Goal: Find specific page/section: Find specific page/section

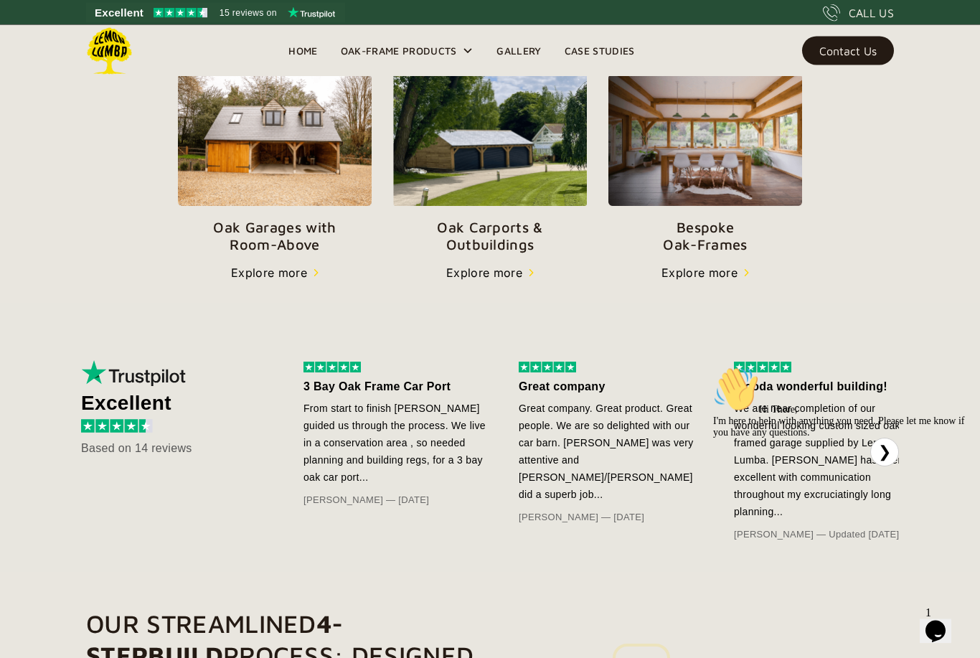
scroll to position [502, 0]
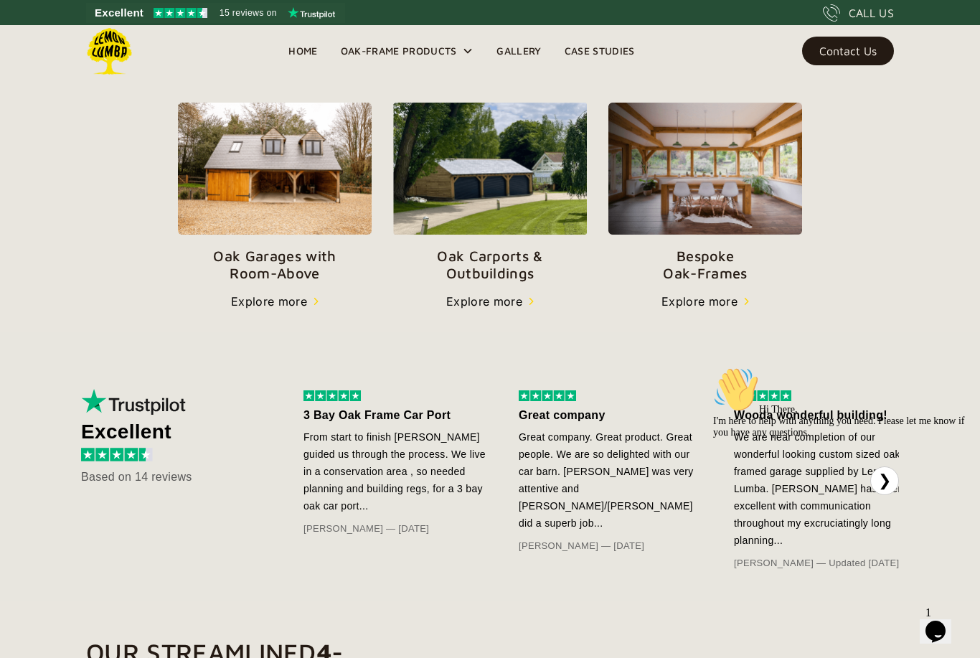
click at [506, 306] on div "Explore more" at bounding box center [484, 301] width 76 height 17
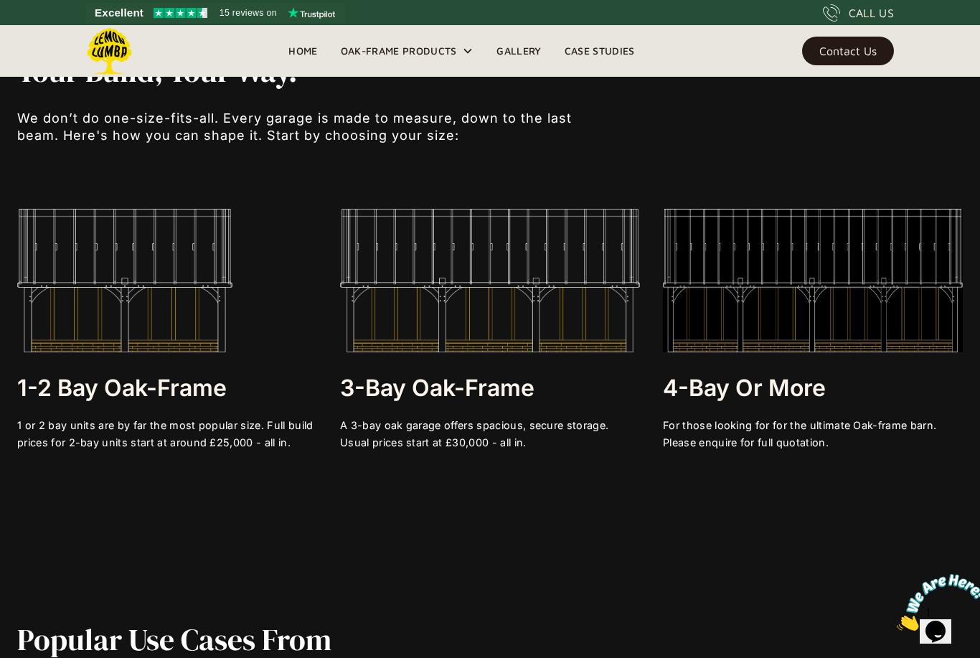
scroll to position [2726, 0]
click at [504, 404] on div at bounding box center [490, 411] width 300 height 14
click at [541, 297] on img at bounding box center [490, 282] width 300 height 144
click at [495, 409] on div at bounding box center [490, 410] width 300 height 14
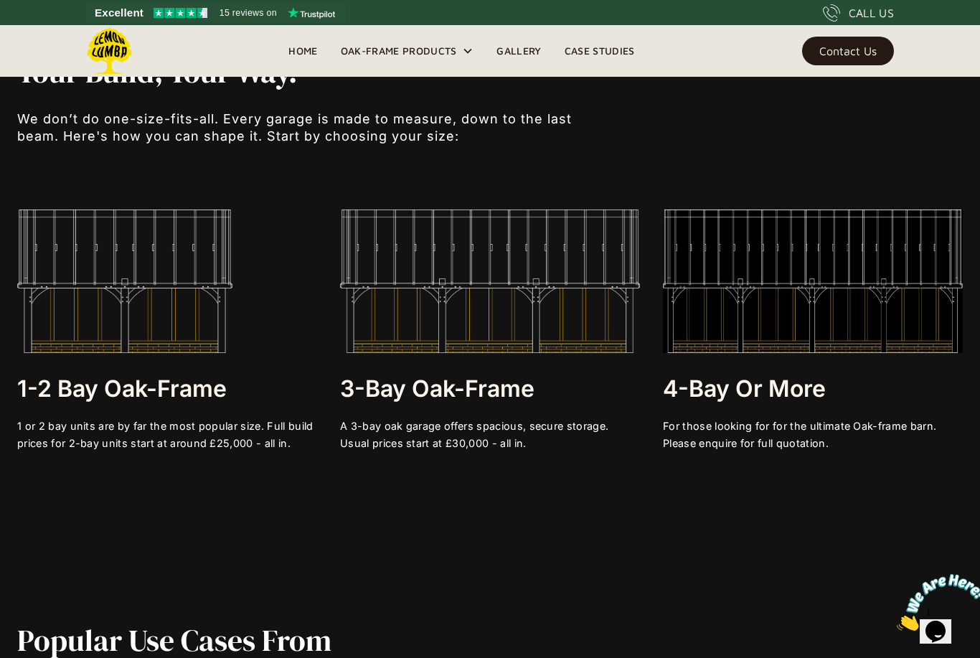
click at [507, 393] on h3 "3-bay Oak-frame" at bounding box center [490, 389] width 300 height 29
click at [505, 449] on div "A 3-bay oak garage offers spacious, secure storage. Usual prices start at £30,0…" at bounding box center [490, 435] width 300 height 34
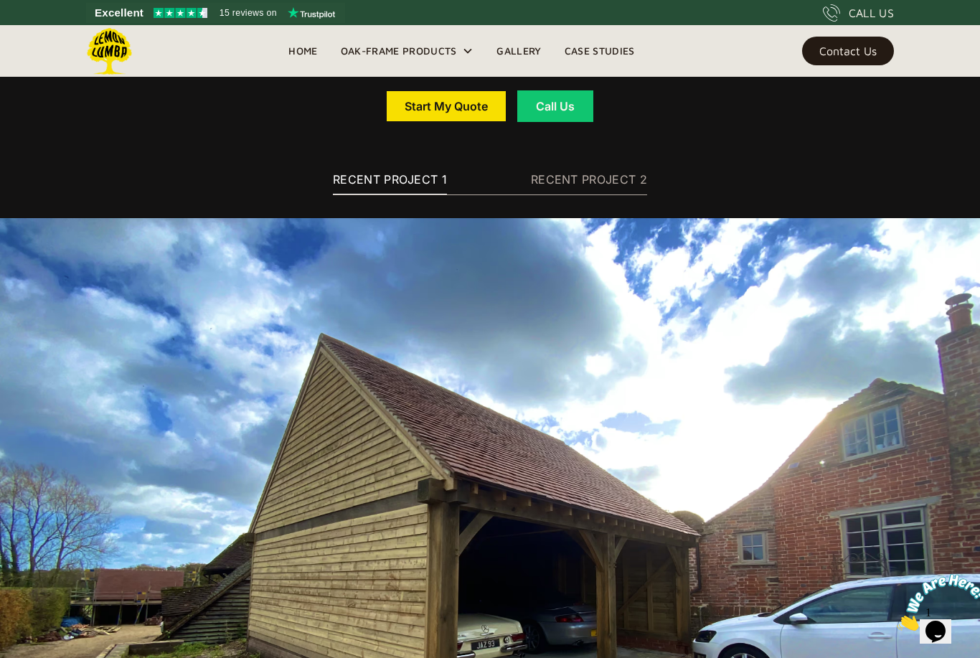
scroll to position [8832, 0]
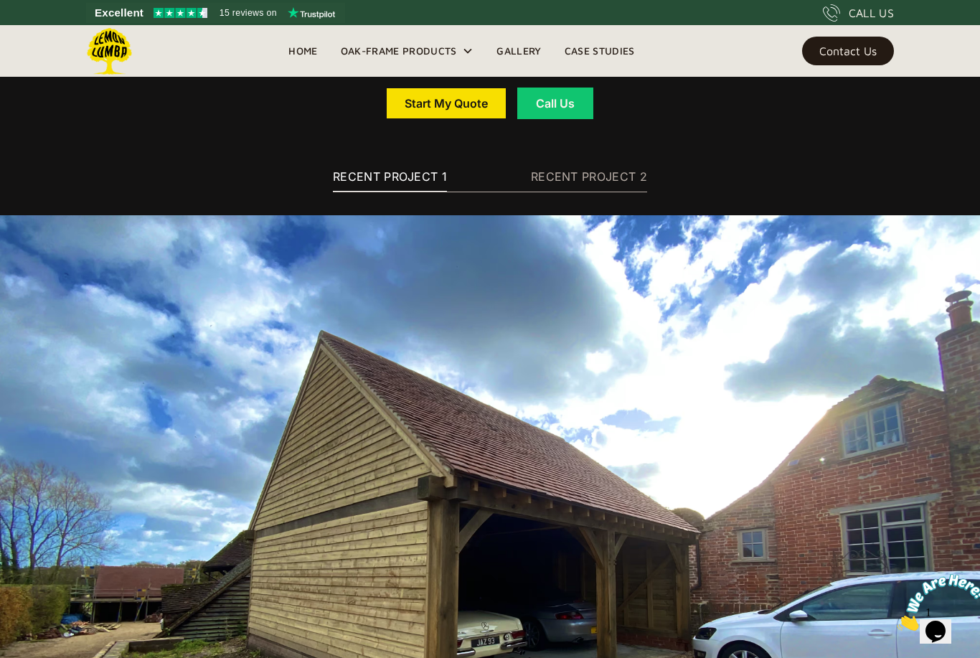
click at [614, 185] on div "RECENT PROJECT 2" at bounding box center [589, 176] width 116 height 17
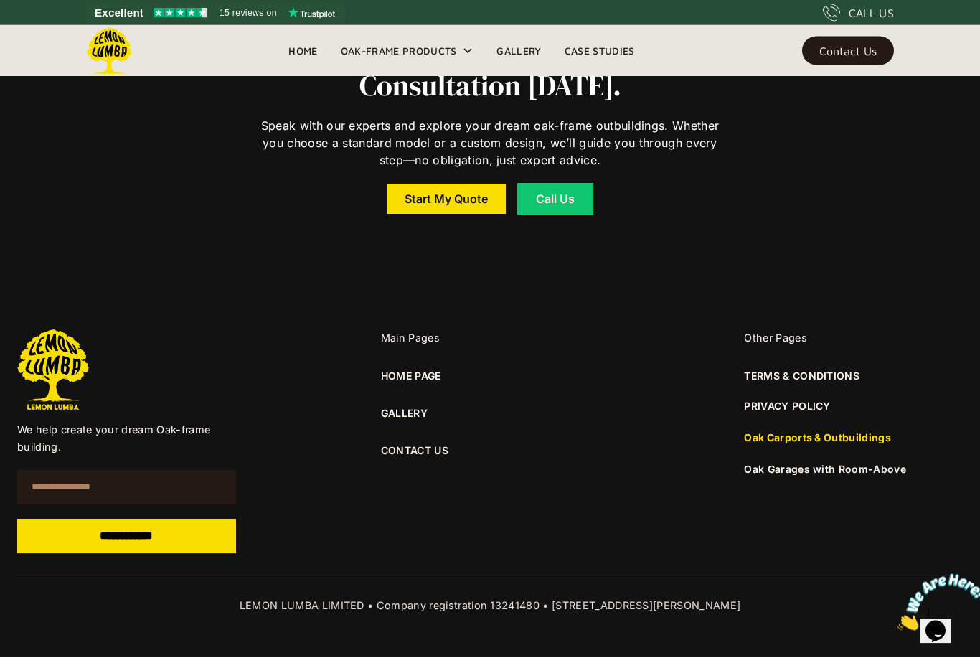
scroll to position [10754, 0]
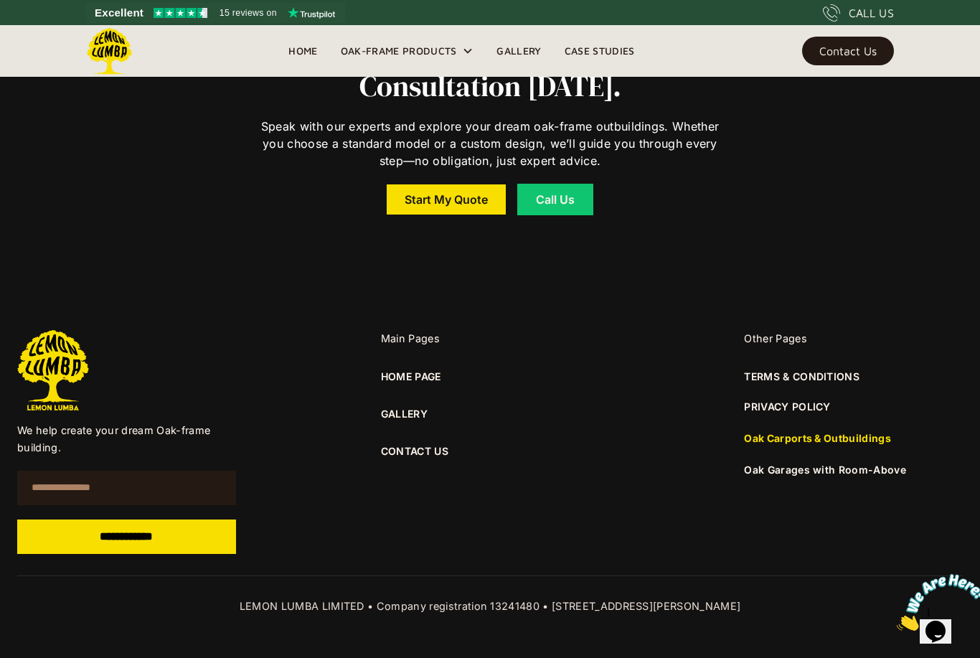
click at [439, 459] on link "CONTACT US" at bounding box center [490, 452] width 219 height 16
